Goal: Obtain resource: Download file/media

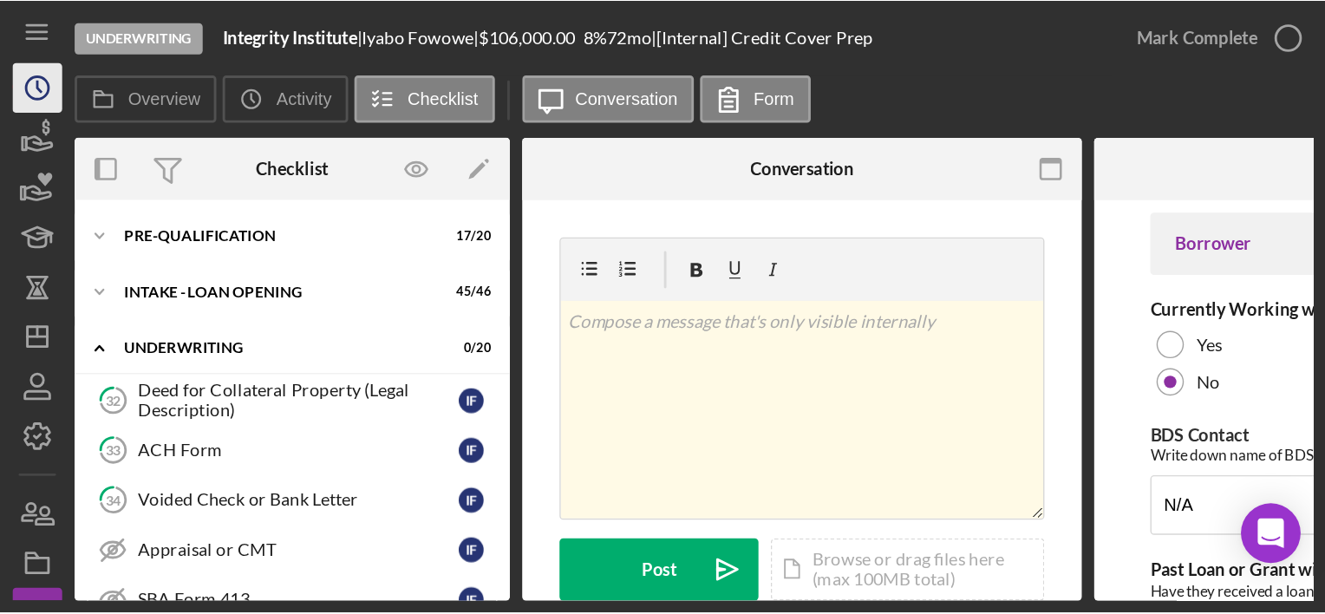
scroll to position [311, 0]
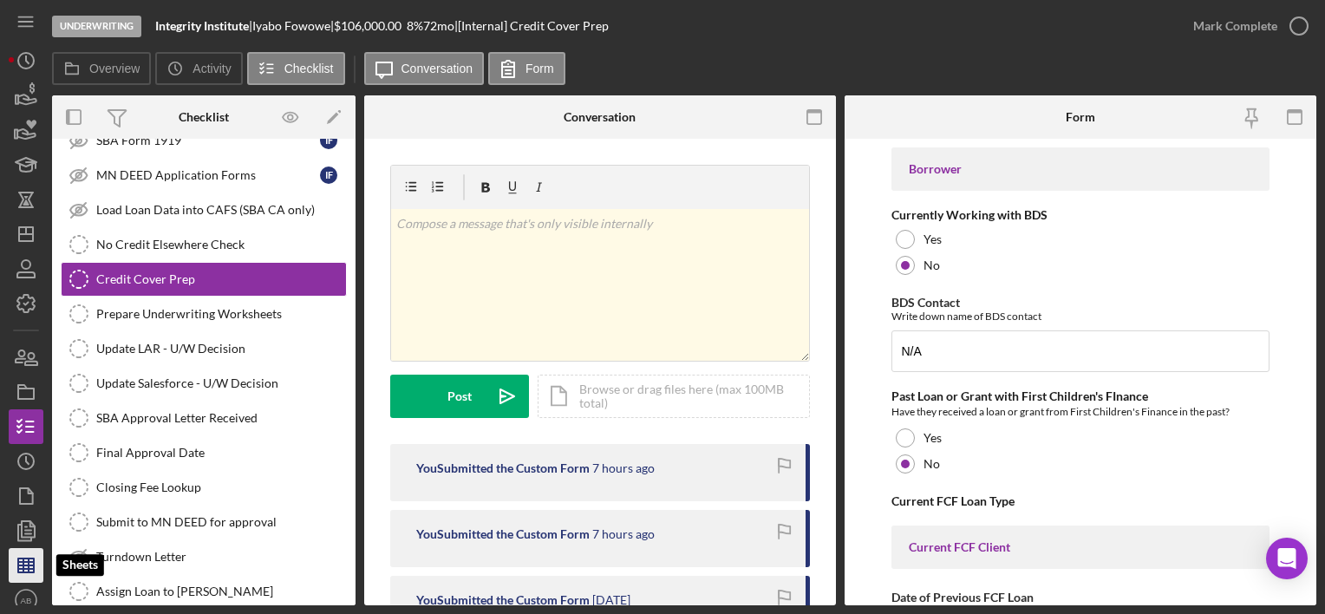
click at [29, 426] on line "button" at bounding box center [29, 566] width 0 height 14
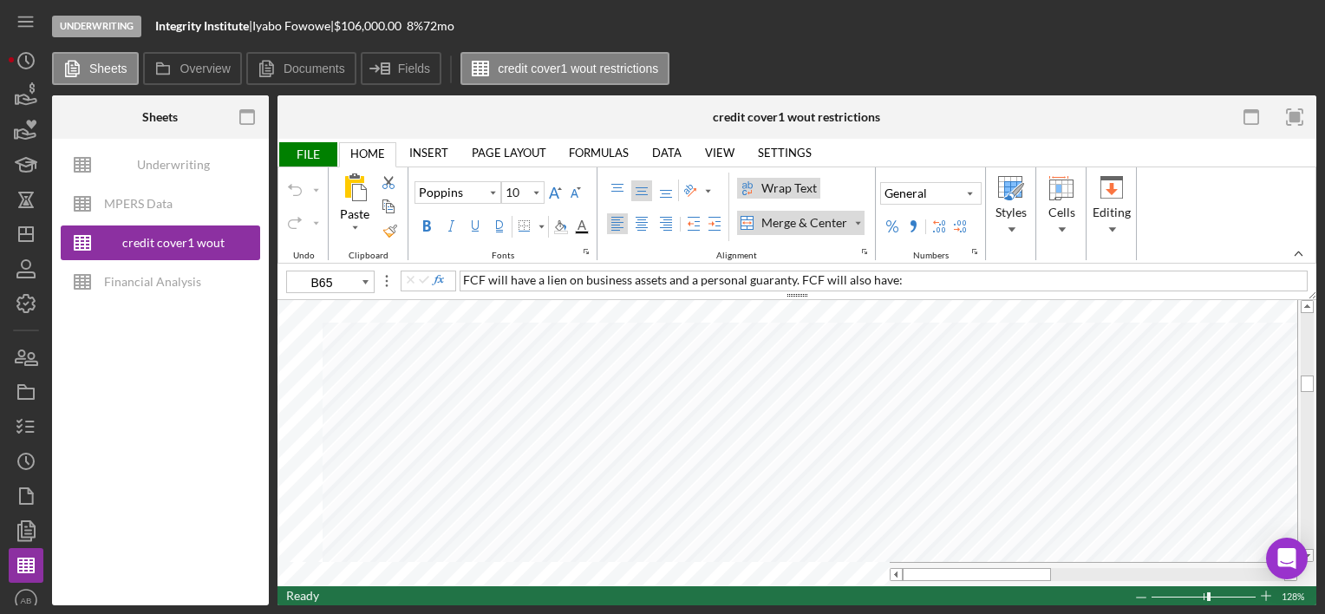
click at [307, 154] on span "FILE" at bounding box center [308, 154] width 60 height 24
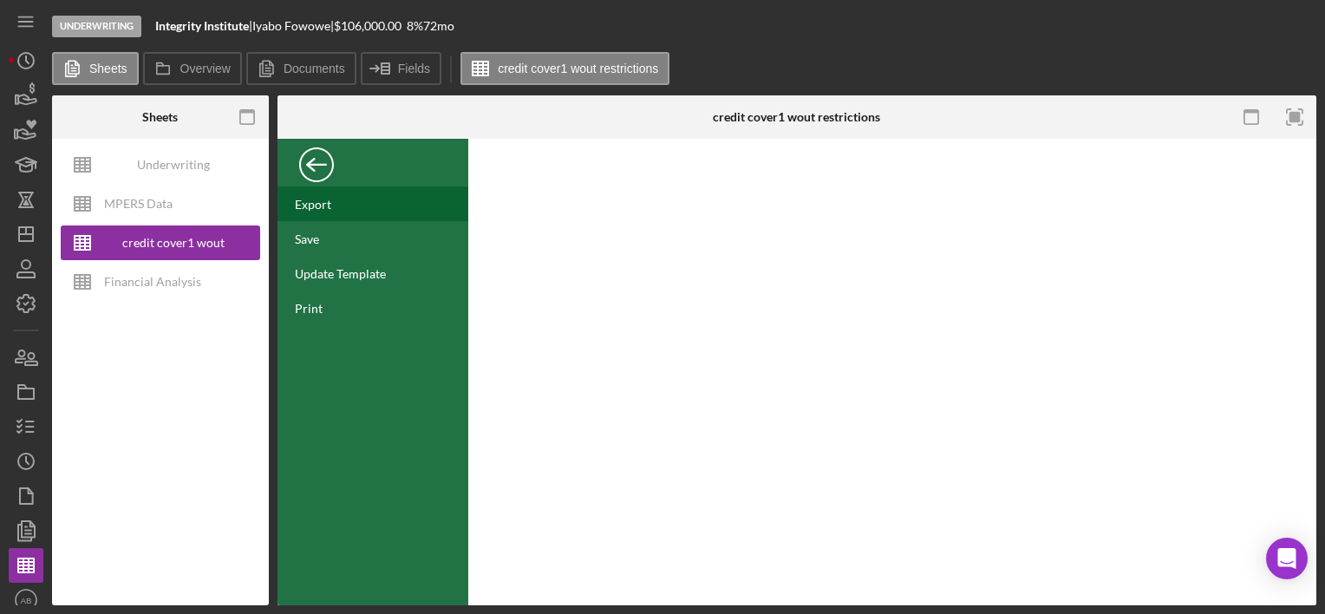
click at [324, 208] on div "Export" at bounding box center [313, 204] width 36 height 15
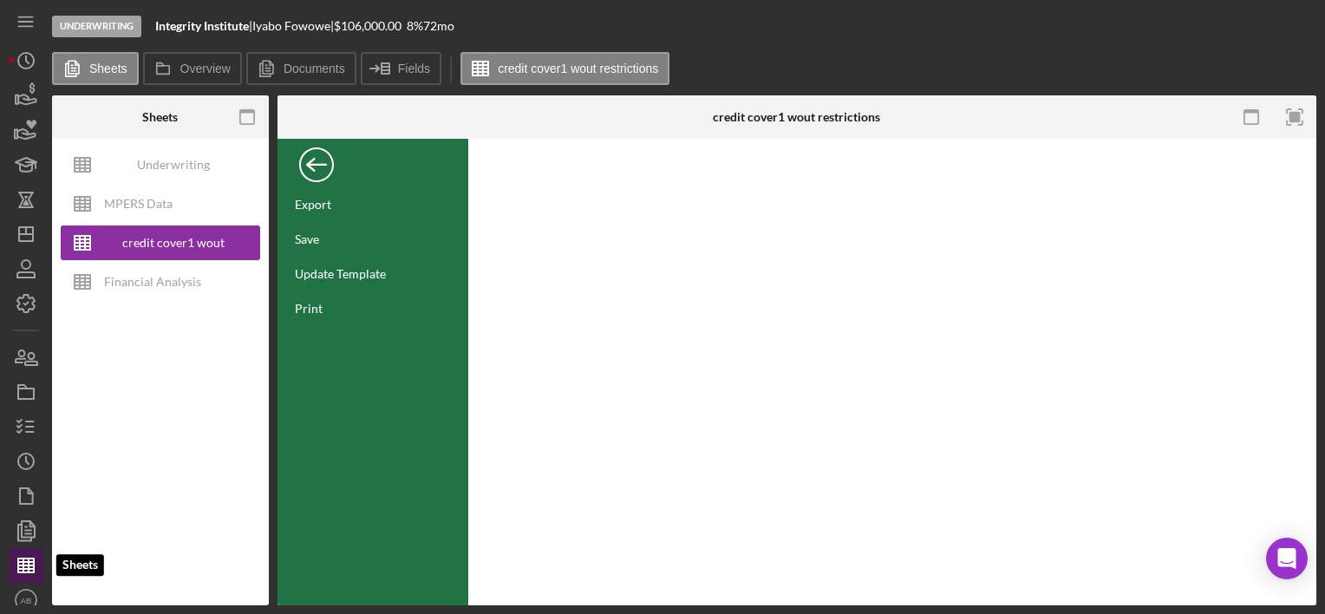
click at [29, 426] on polygon "button" at bounding box center [26, 566] width 16 height 14
click at [326, 163] on div "Back" at bounding box center [316, 160] width 35 height 35
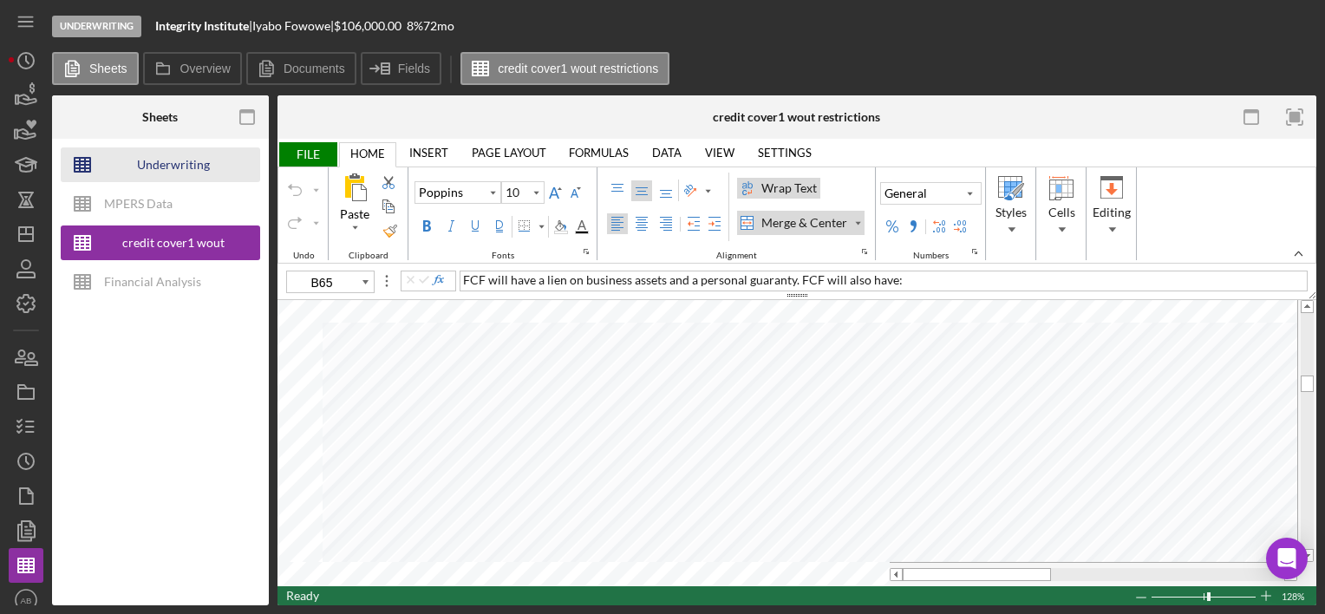
click at [188, 160] on div "Underwriting Worksheets - Template 2022" at bounding box center [173, 164] width 139 height 35
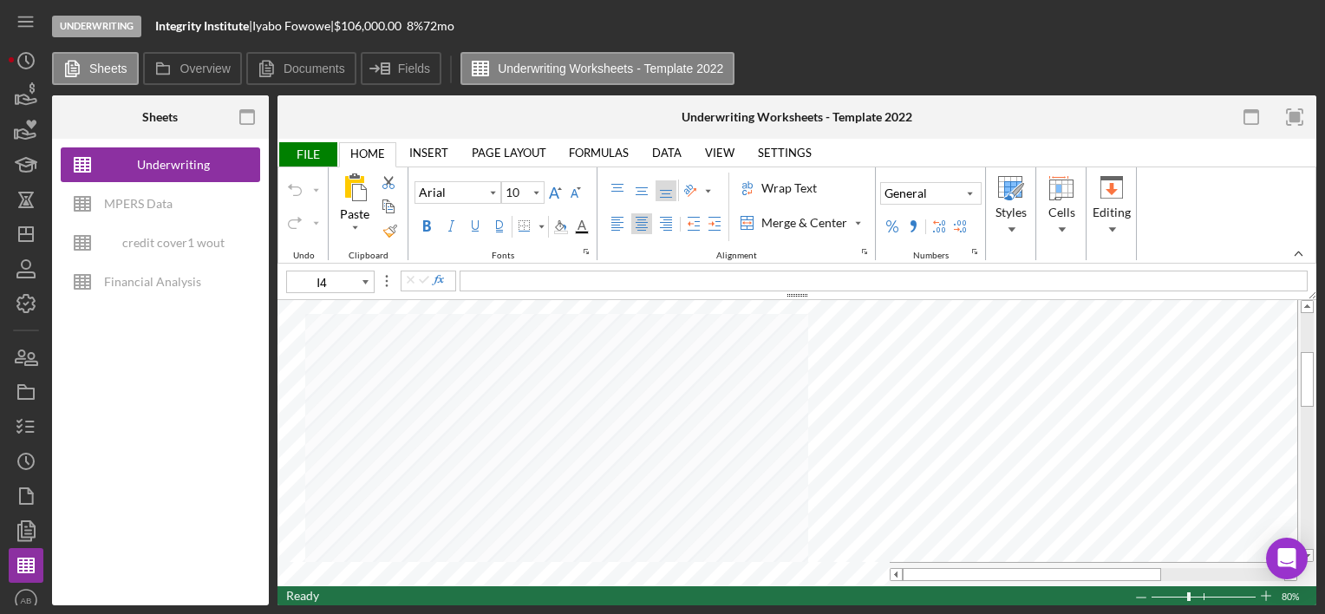
click at [312, 156] on span "FILE" at bounding box center [308, 154] width 60 height 24
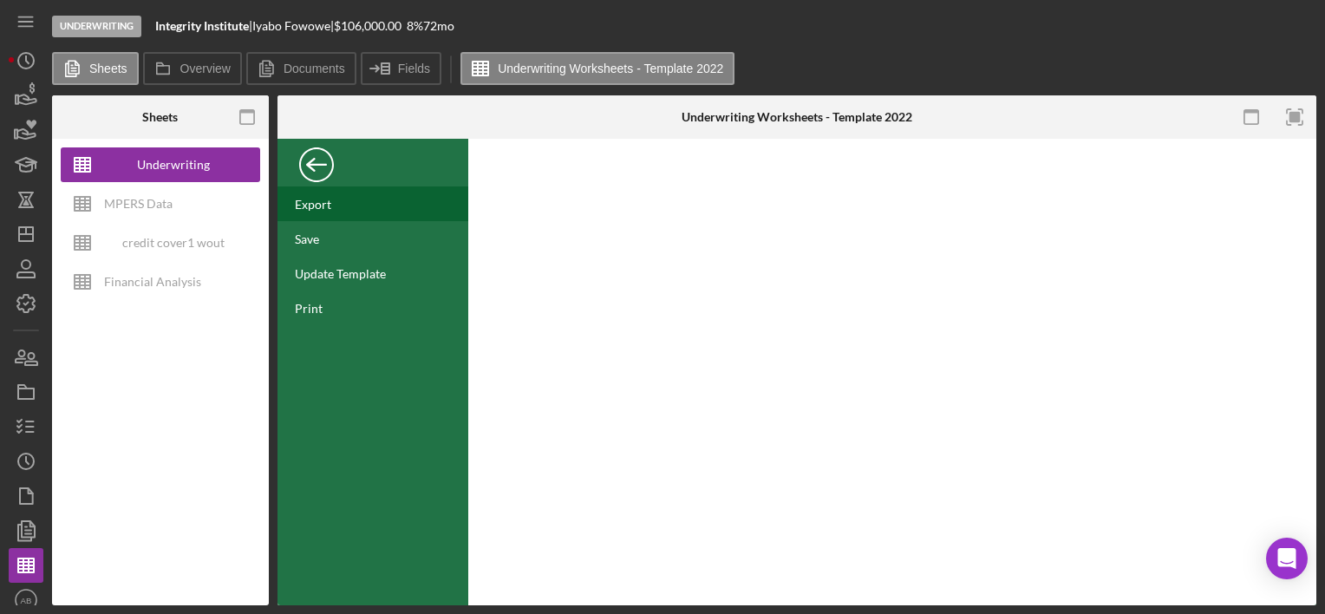
click at [308, 206] on div "Export" at bounding box center [313, 204] width 36 height 15
click at [317, 163] on div "Back" at bounding box center [316, 160] width 35 height 35
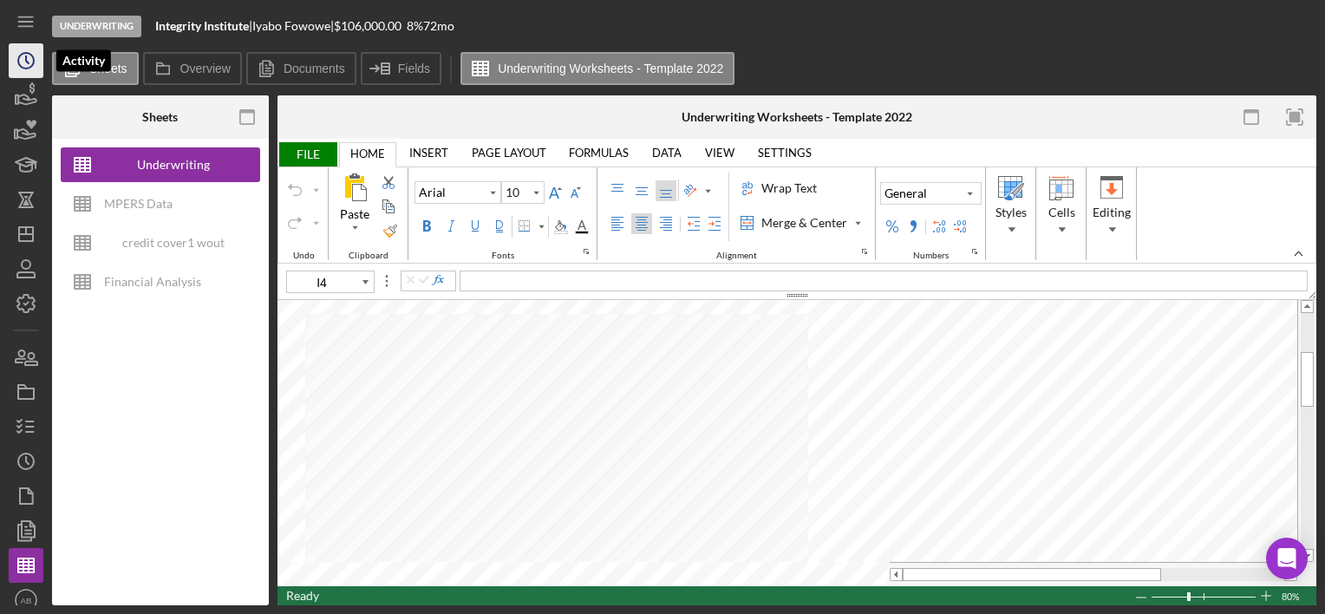
click at [28, 53] on circle "button" at bounding box center [26, 61] width 16 height 16
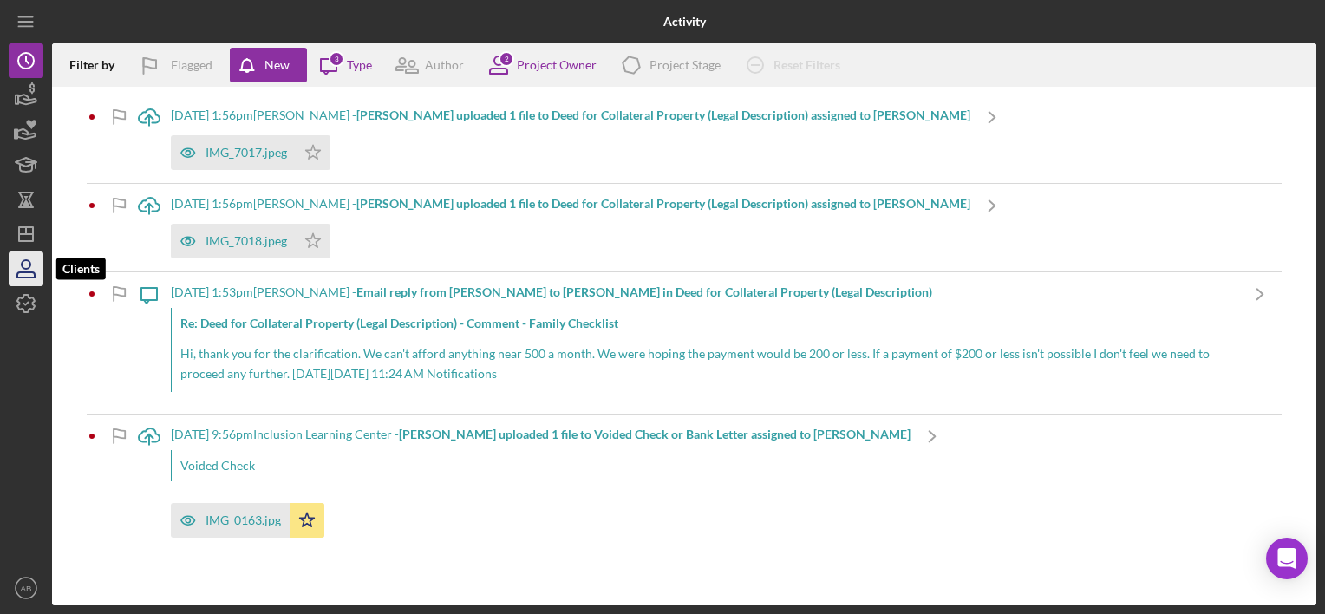
click at [28, 267] on icon "button" at bounding box center [26, 264] width 9 height 9
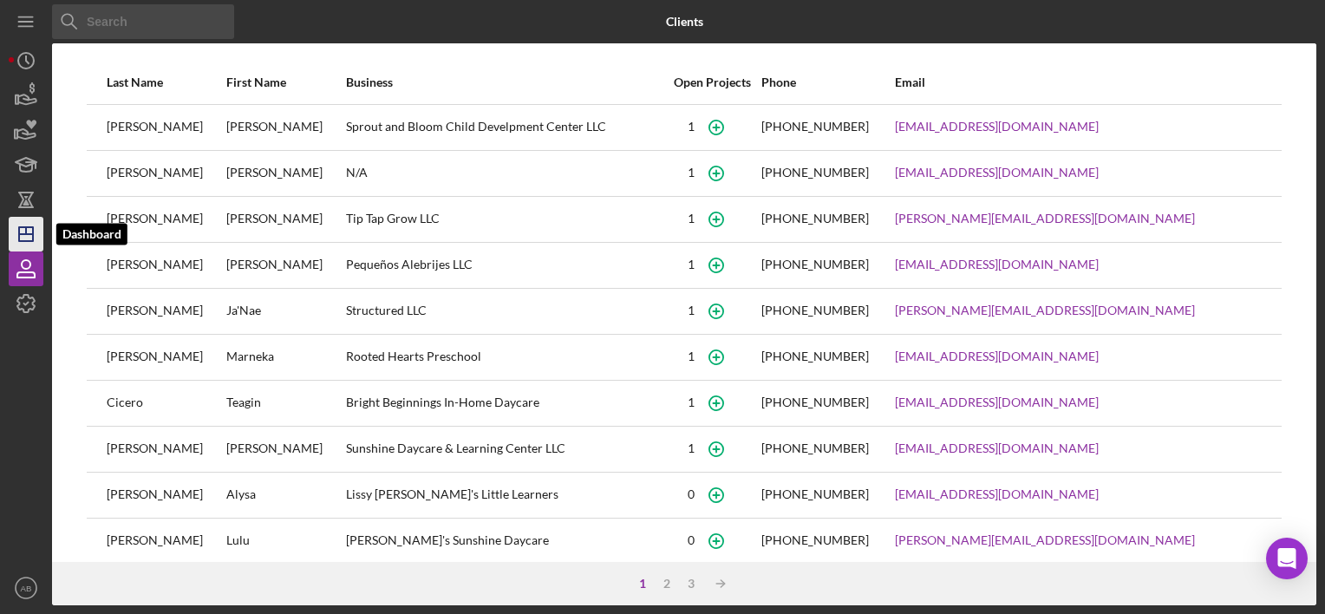
click at [29, 226] on icon "Icon/Dashboard" at bounding box center [25, 234] width 43 height 43
